Goal: Task Accomplishment & Management: Manage account settings

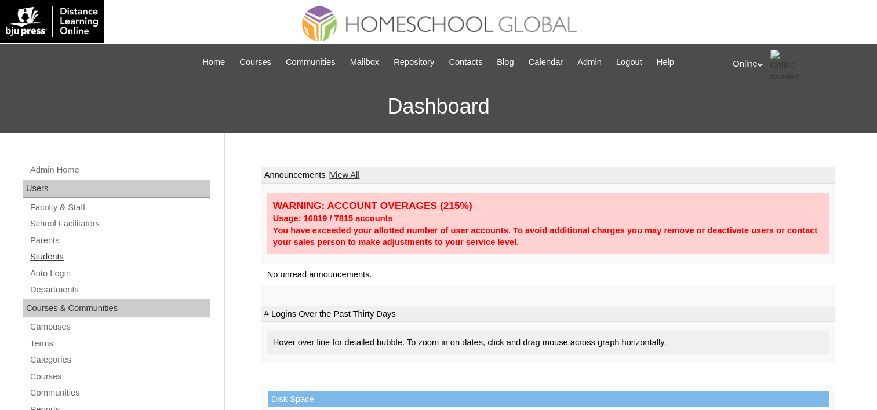
click at [49, 254] on link "Students" at bounding box center [119, 257] width 181 height 14
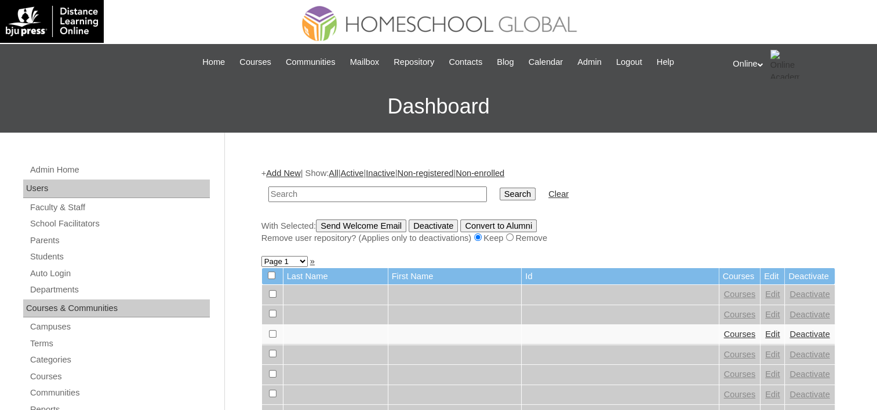
click at [349, 188] on input "text" at bounding box center [377, 195] width 218 height 16
type input "[PERSON_NAME] [PERSON_NAME]"
click at [500, 188] on input "Search" at bounding box center [518, 194] width 36 height 13
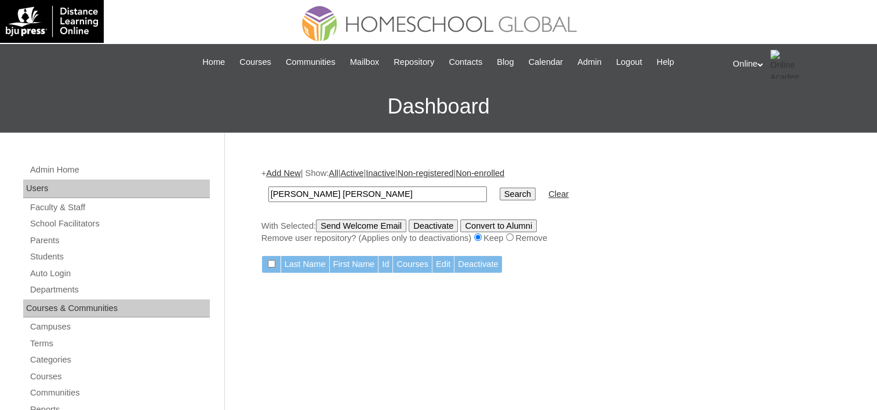
click at [304, 193] on input "[PERSON_NAME] [PERSON_NAME]" at bounding box center [377, 195] width 218 height 16
type input "[PERSON_NAME] [PERSON_NAME]"
click at [500, 195] on input "Search" at bounding box center [518, 194] width 36 height 13
type input "Juan Mikaela"
click at [500, 188] on input "Search" at bounding box center [518, 194] width 36 height 13
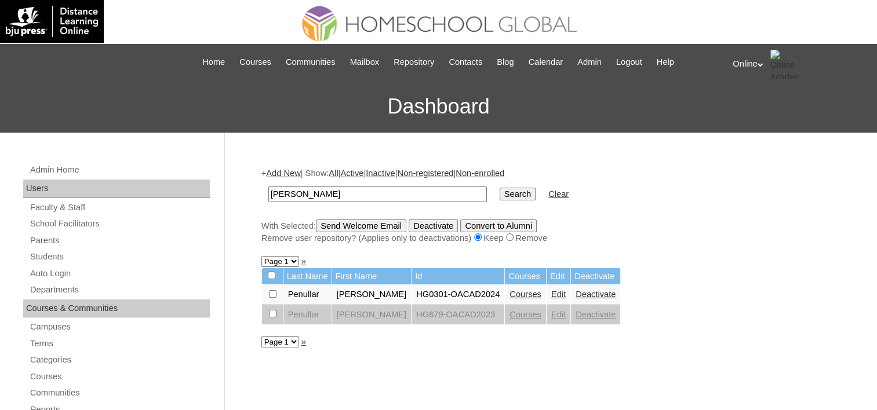
click at [509, 290] on link "Courses" at bounding box center [525, 294] width 32 height 9
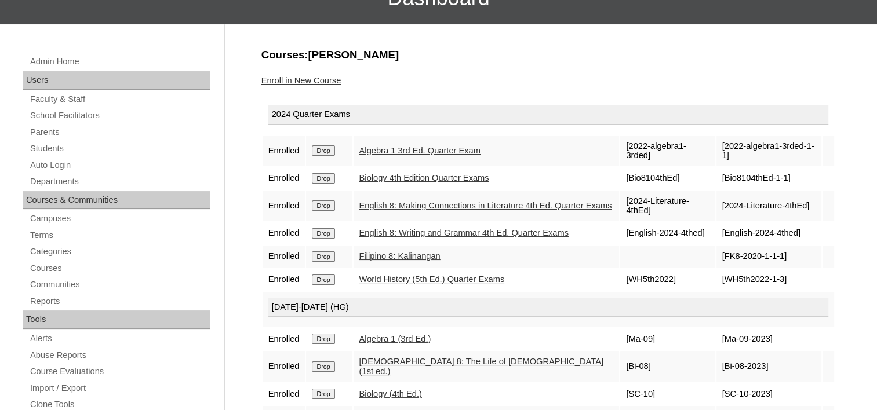
scroll to position [116, 0]
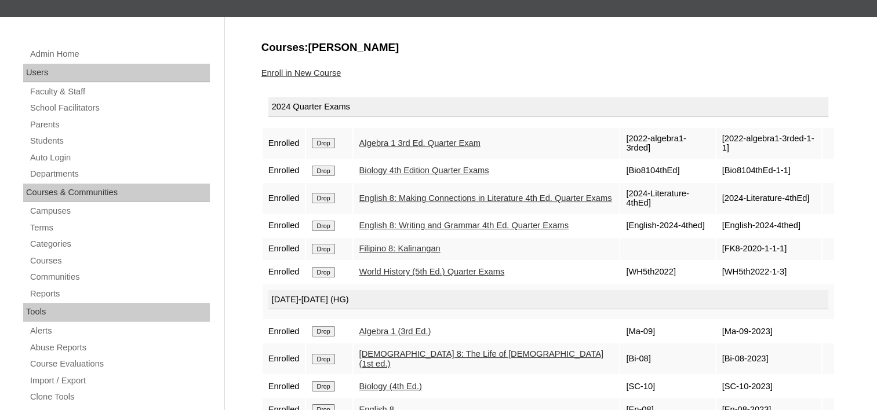
click at [320, 74] on link "Enroll in New Course" at bounding box center [301, 72] width 80 height 9
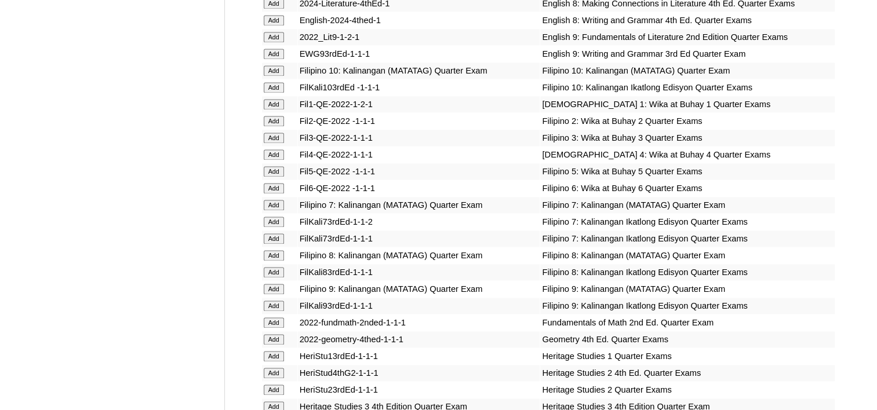
scroll to position [1738, 0]
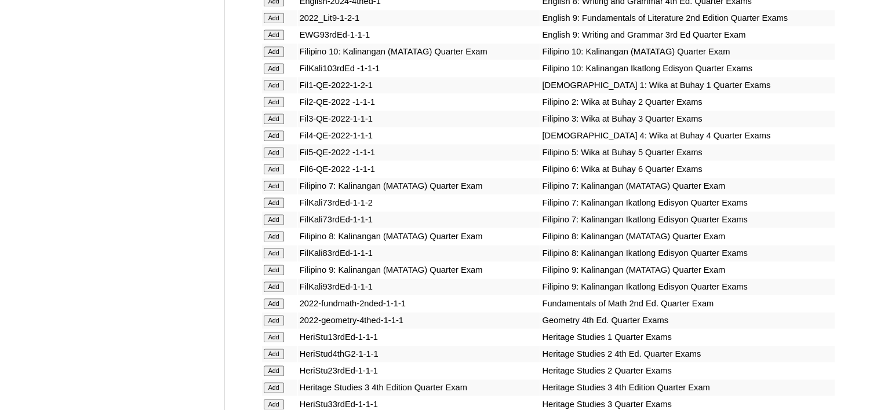
click at [275, 248] on input "Add" at bounding box center [274, 253] width 20 height 10
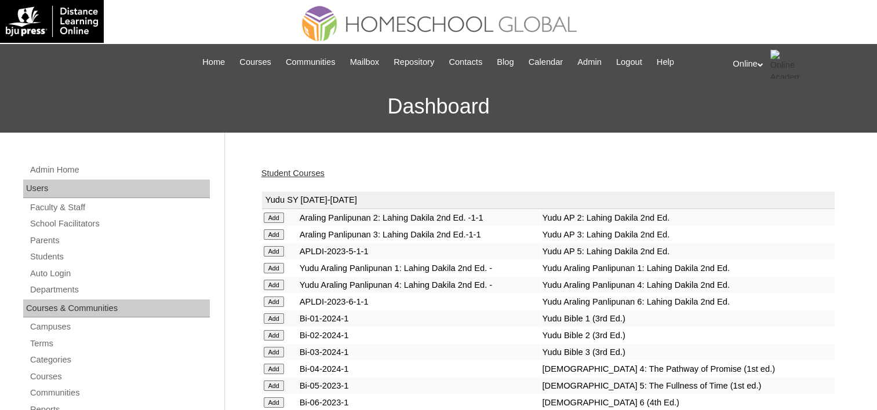
click at [280, 167] on div "Student Courses" at bounding box center [548, 173] width 574 height 12
click at [282, 169] on link "Student Courses" at bounding box center [292, 173] width 63 height 9
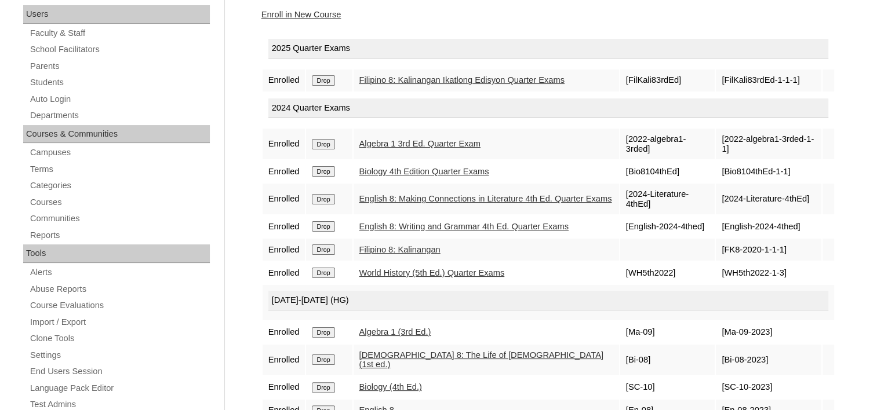
scroll to position [174, 0]
click at [317, 76] on input "Drop" at bounding box center [323, 81] width 23 height 10
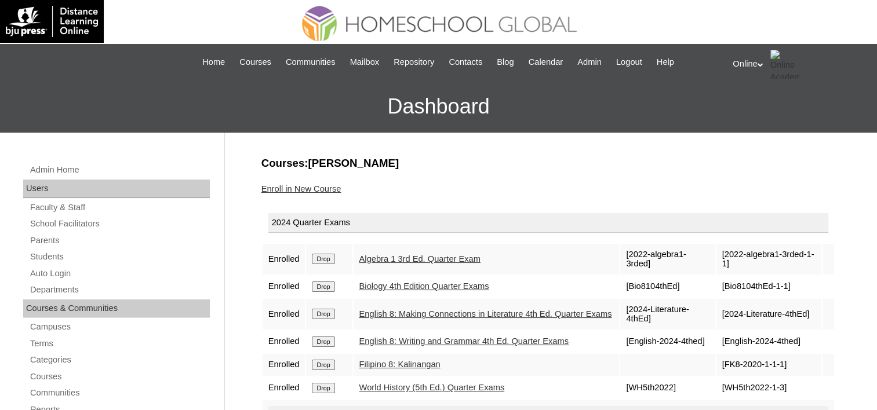
click at [312, 188] on link "Enroll in New Course" at bounding box center [301, 188] width 80 height 9
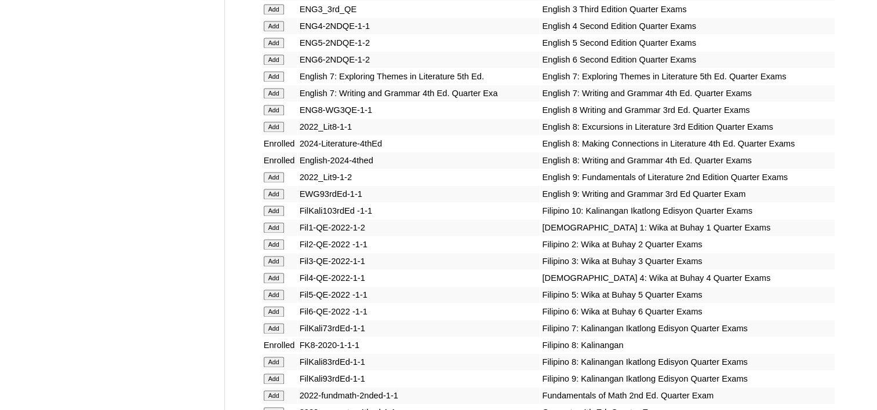
scroll to position [6085, 0]
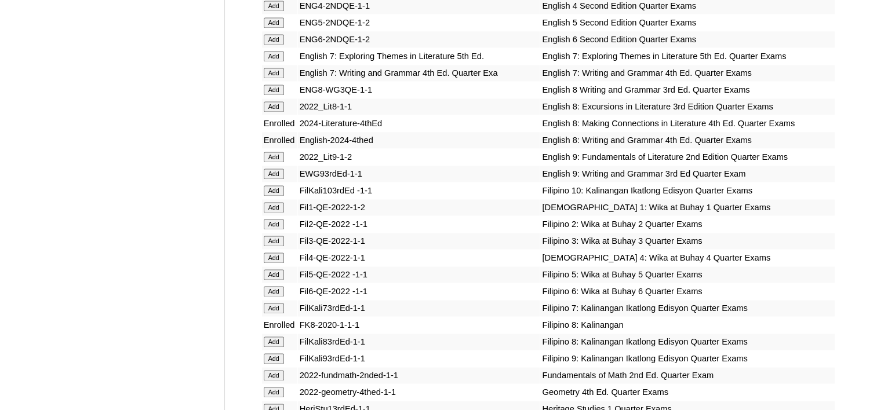
click at [275, 337] on input "Add" at bounding box center [274, 342] width 20 height 10
click at [268, 337] on input "Add" at bounding box center [274, 342] width 20 height 10
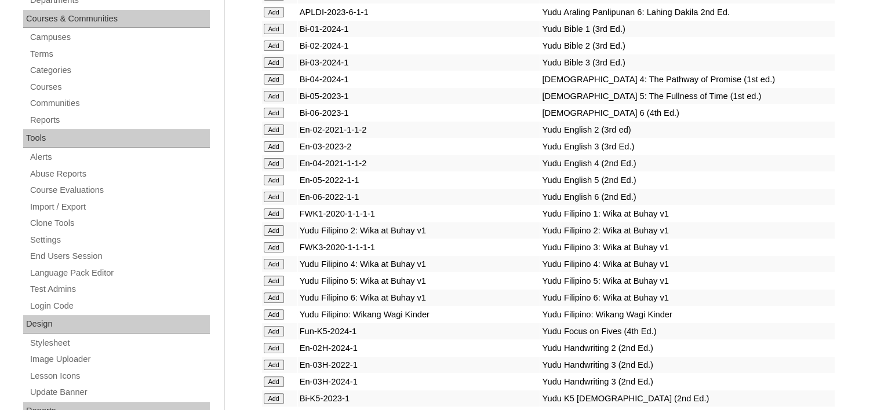
scroll to position [0, 0]
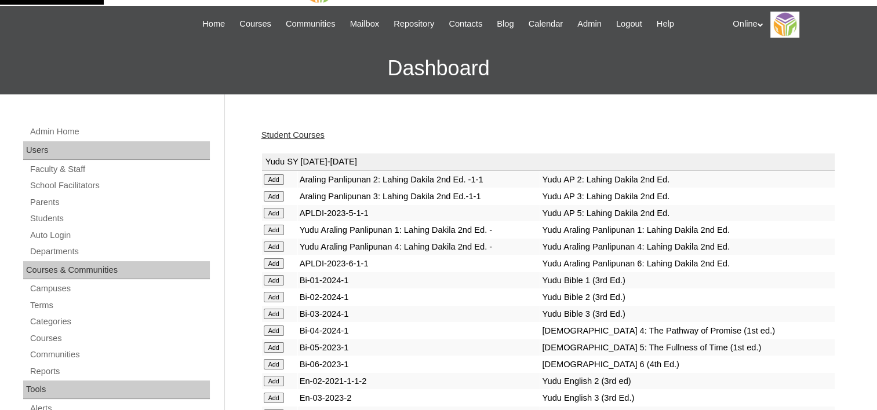
scroll to position [58, 0]
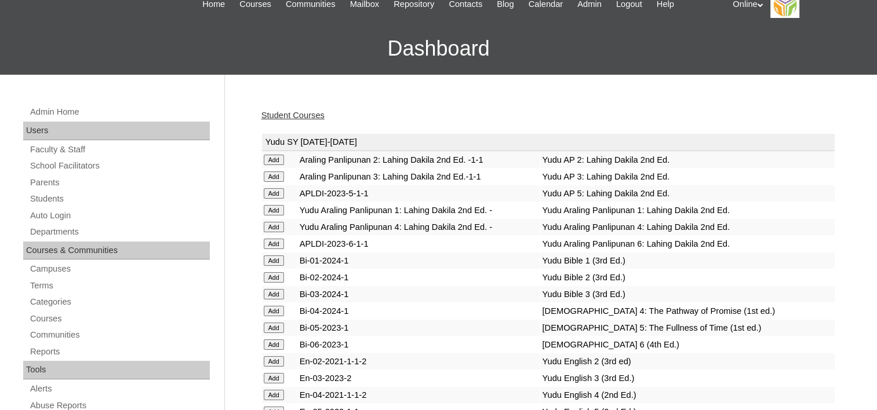
drag, startPoint x: 315, startPoint y: 121, endPoint x: 315, endPoint y: 114, distance: 6.4
click at [315, 120] on div "Student Courses" at bounding box center [548, 116] width 574 height 12
click at [315, 114] on link "Student Courses" at bounding box center [292, 115] width 63 height 9
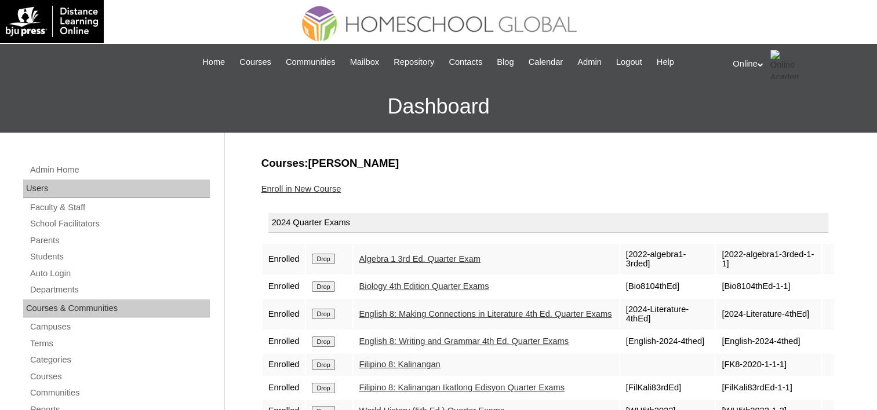
click at [743, 56] on div "Online My Profile My Settings Logout" at bounding box center [798, 64] width 133 height 29
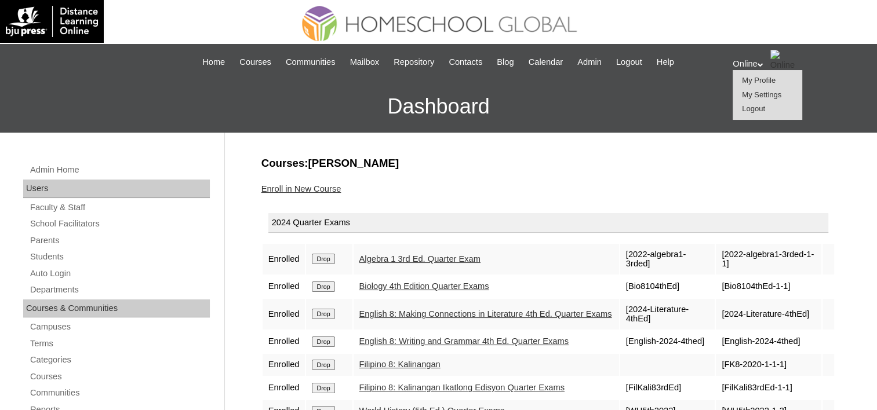
click at [755, 110] on span "Logout" at bounding box center [753, 108] width 23 height 9
